Goal: Task Accomplishment & Management: Complete application form

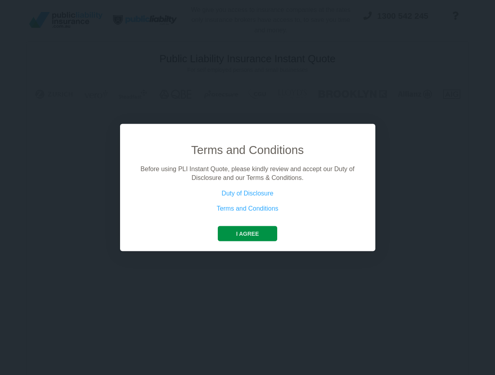
click at [256, 233] on button "I agree" at bounding box center [247, 233] width 59 height 15
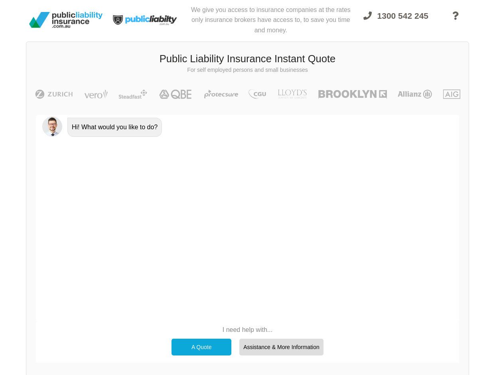
click at [213, 346] on div "A Quote" at bounding box center [201, 346] width 60 height 17
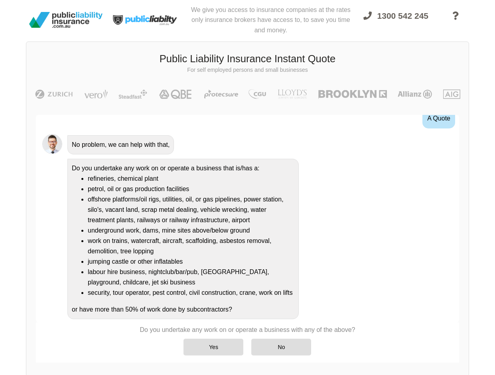
scroll to position [35, 0]
click at [193, 345] on div "Yes" at bounding box center [213, 346] width 60 height 17
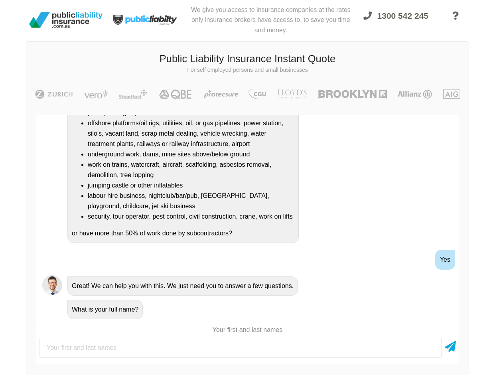
scroll to position [112, 0]
click at [181, 340] on input "text" at bounding box center [240, 348] width 402 height 20
type input "[PERSON_NAME]"
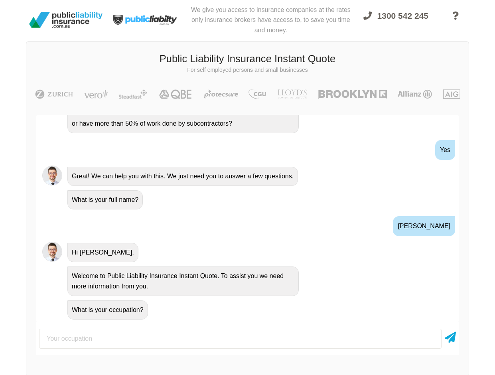
scroll to position [222, 0]
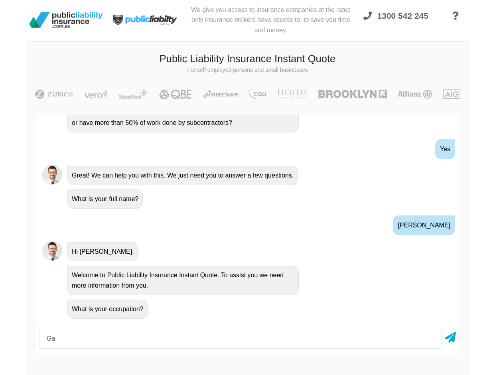
type input "G"
type input "Handyman Se rviced"
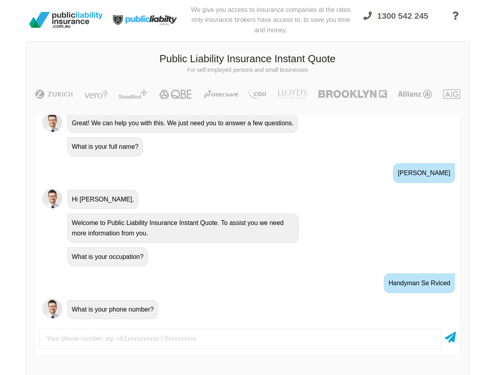
scroll to position [274, 0]
type input "0433646589"
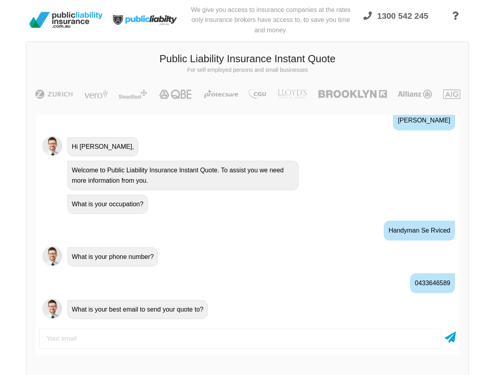
scroll to position [327, 0]
type input "[EMAIL_ADDRESS][DOMAIN_NAME]"
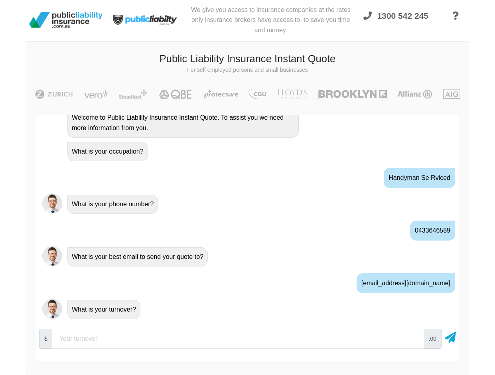
scroll to position [380, 0]
type input "15000"
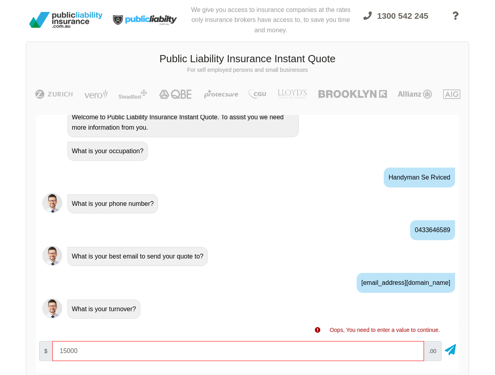
type input "15000"
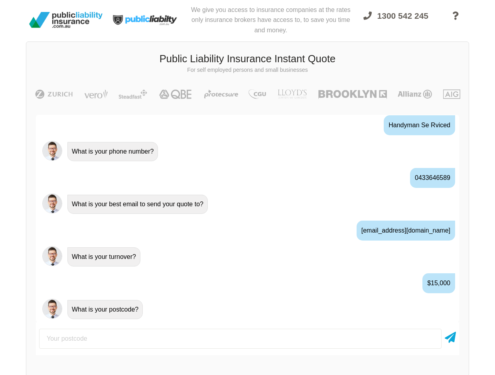
scroll to position [432, 0]
type input "2480"
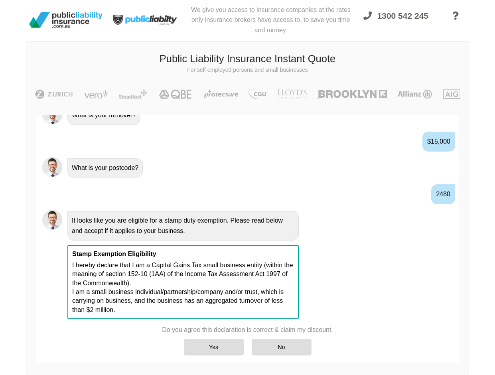
scroll to position [574, 0]
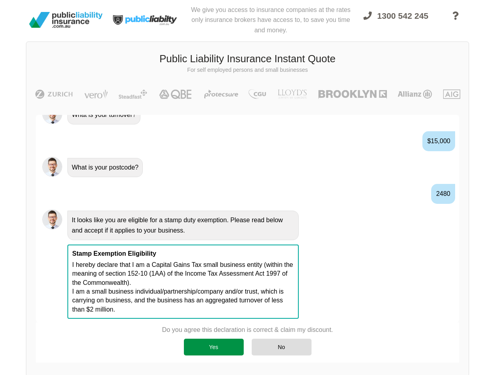
click at [214, 348] on div "Yes" at bounding box center [214, 346] width 60 height 17
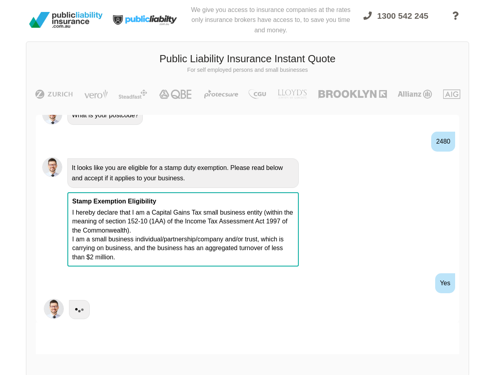
scroll to position [0, 0]
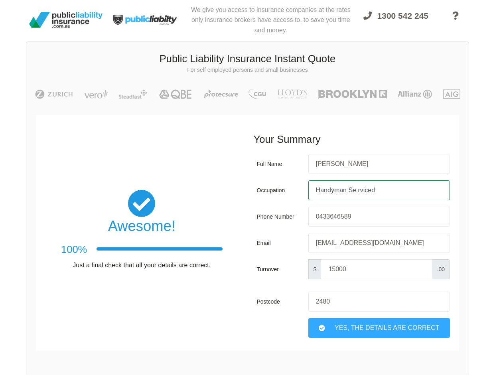
click at [372, 190] on input "Handyman Se rviced" at bounding box center [379, 190] width 142 height 20
drag, startPoint x: 380, startPoint y: 190, endPoint x: 349, endPoint y: 192, distance: 31.2
click at [349, 192] on input "Handyman Se rviced" at bounding box center [379, 190] width 142 height 20
type input "Handyman"
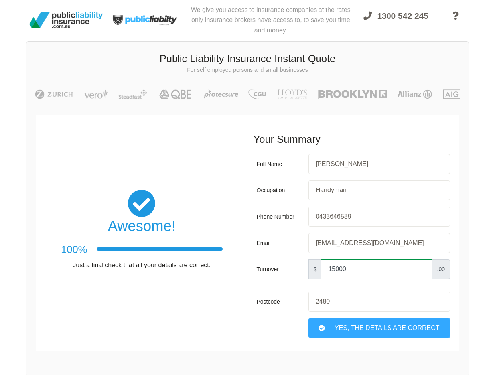
drag, startPoint x: 335, startPoint y: 269, endPoint x: 299, endPoint y: 275, distance: 36.0
click at [321, 275] on input "15000" at bounding box center [376, 269] width 111 height 20
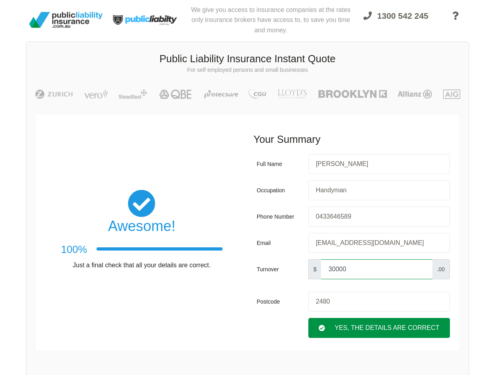
type input "30000"
click at [355, 328] on div "Yes, The Details are correct" at bounding box center [379, 328] width 142 height 20
